Goal: Navigation & Orientation: Find specific page/section

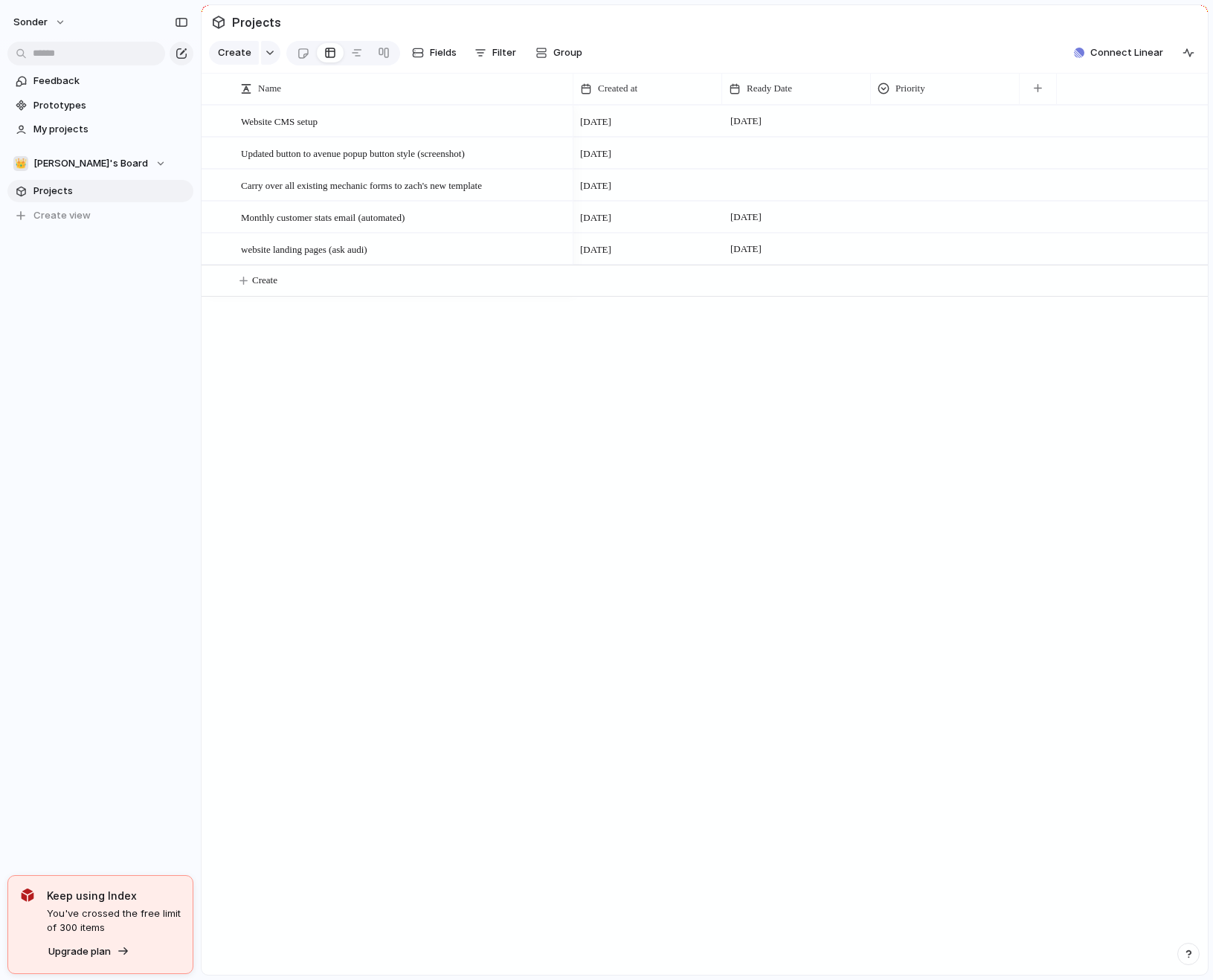
drag, startPoint x: 398, startPoint y: 411, endPoint x: 316, endPoint y: 331, distance: 114.6
click at [398, 411] on div "Website CMS setup Updated button to avenue popup button style (screenshot) Carr…" at bounding box center [704, 540] width 1007 height 870
